Goal: Check status: Check status

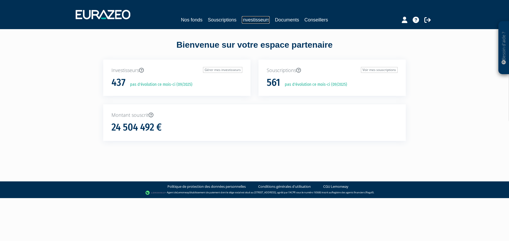
click at [253, 19] on link "Investisseurs" at bounding box center [256, 19] width 28 height 7
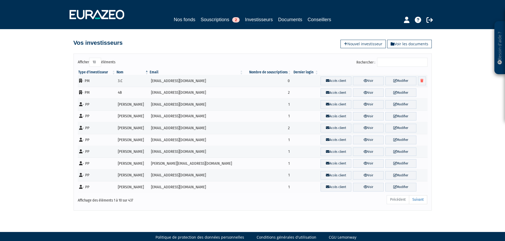
click at [390, 62] on input "Rechercher :" at bounding box center [402, 62] width 50 height 9
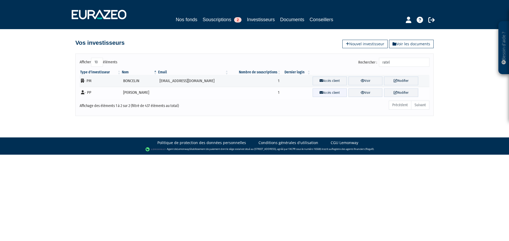
type input "ratel"
click at [317, 93] on link "Accès client" at bounding box center [330, 93] width 34 height 9
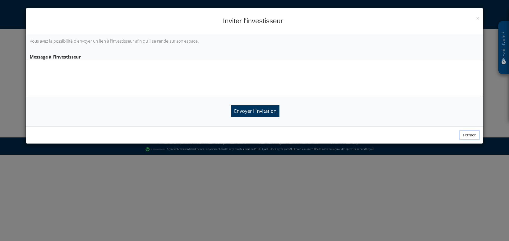
click at [476, 135] on button "Fermer" at bounding box center [470, 135] width 20 height 9
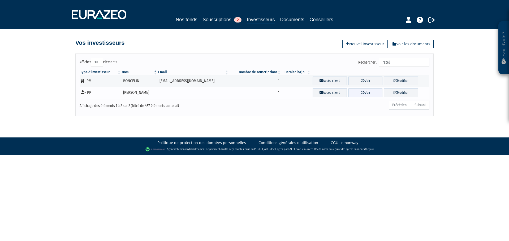
click at [361, 91] on icon at bounding box center [363, 92] width 4 height 3
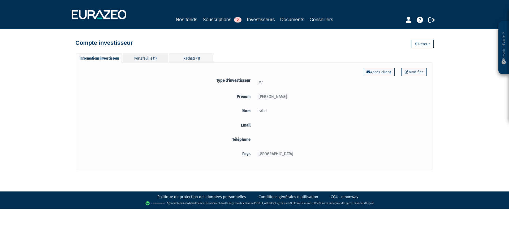
click at [153, 59] on div "Portefeuille (1)" at bounding box center [145, 58] width 45 height 9
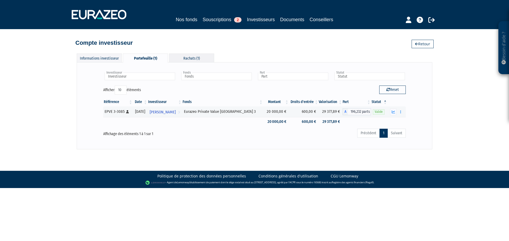
click at [181, 59] on div "Rachats (1)" at bounding box center [191, 58] width 45 height 9
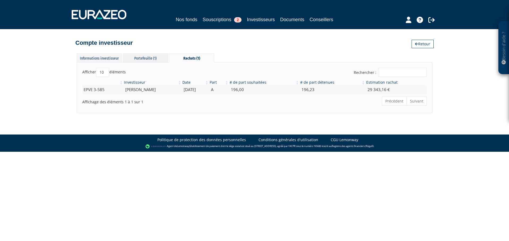
click at [142, 58] on div "Portefeuille (1)" at bounding box center [145, 58] width 45 height 9
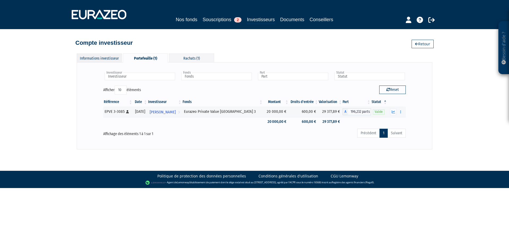
click at [112, 55] on div "Informations investisseur" at bounding box center [99, 58] width 45 height 9
